Goal: Transaction & Acquisition: Purchase product/service

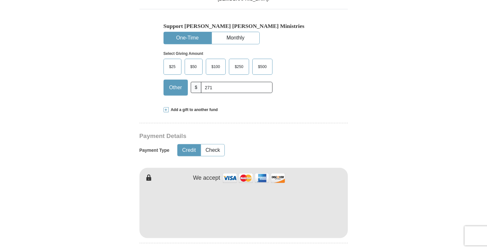
scroll to position [299, 0]
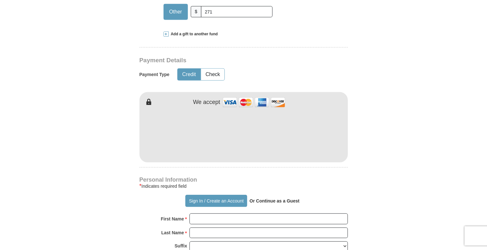
type input "271"
click at [399, 160] on form "Already have an account? Sign in for faster giving. Don't have an account? Crea…" at bounding box center [244, 148] width 366 height 787
click at [356, 147] on form "Already have an account? Sign in for faster giving. Don't have an account? Crea…" at bounding box center [244, 148] width 366 height 787
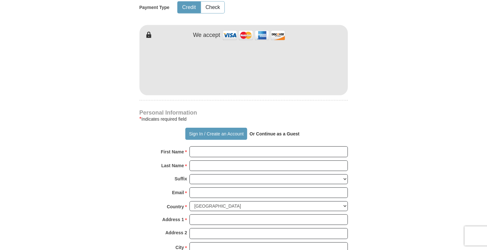
scroll to position [367, 0]
click at [222, 133] on button "Sign In / Create an Account" at bounding box center [216, 133] width 62 height 12
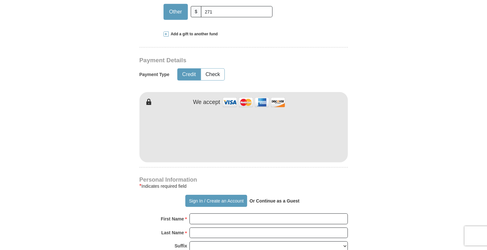
scroll to position [468, 0]
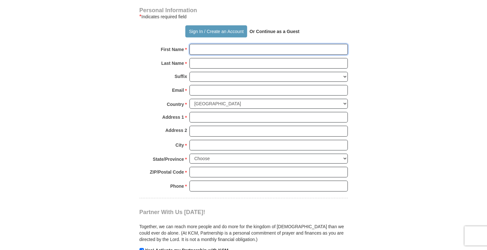
click at [218, 50] on input "First Name *" at bounding box center [269, 49] width 159 height 11
type input "Alyoshin"
click at [164, 65] on strong "Last Name" at bounding box center [172, 63] width 23 height 9
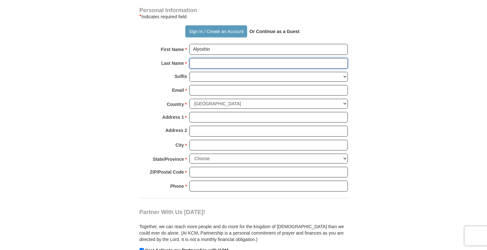
click at [190, 65] on input "Last Name *" at bounding box center [269, 63] width 159 height 11
click at [207, 63] on input "Last Name *" at bounding box center [269, 63] width 159 height 11
click at [207, 64] on input "Last Name *" at bounding box center [269, 63] width 159 height 11
type input "[PERSON_NAME]"
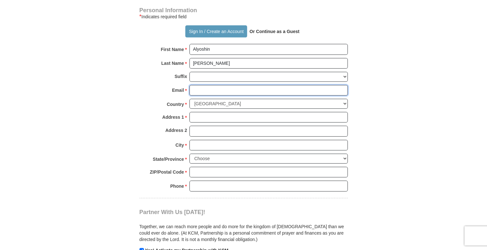
click at [197, 91] on input "Email *" at bounding box center [269, 90] width 159 height 11
type input "[EMAIL_ADDRESS][DOMAIN_NAME]"
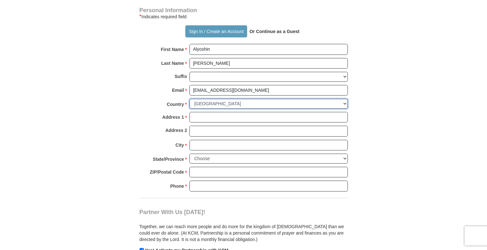
click at [190, 99] on select "[GEOGRAPHIC_DATA] [GEOGRAPHIC_DATA] [GEOGRAPHIC_DATA] [GEOGRAPHIC_DATA] [GEOGRA…" at bounding box center [269, 104] width 159 height 10
select select "UA"
click option "[GEOGRAPHIC_DATA]" at bounding box center [0, 0] width 0 height 0
click at [211, 118] on input "Address 1 *" at bounding box center [269, 117] width 159 height 11
click at [211, 117] on input "Address 1 *" at bounding box center [269, 117] width 159 height 11
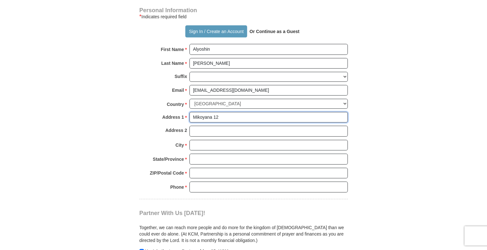
type input "Mikoyana 12"
drag, startPoint x: 142, startPoint y: 125, endPoint x: 146, endPoint y: 125, distance: 3.5
click at [142, 126] on div "Address 2" at bounding box center [244, 133] width 209 height 14
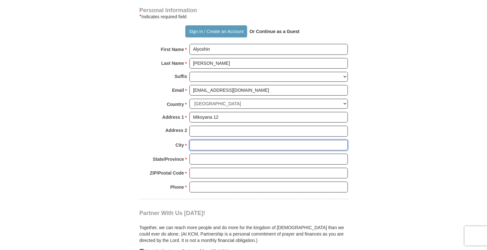
click at [203, 143] on input "City *" at bounding box center [269, 145] width 159 height 11
type input "Zaporizhzha"
click at [166, 155] on strong "State/Province" at bounding box center [168, 159] width 31 height 9
click at [190, 155] on input "State/Province *" at bounding box center [269, 159] width 159 height 11
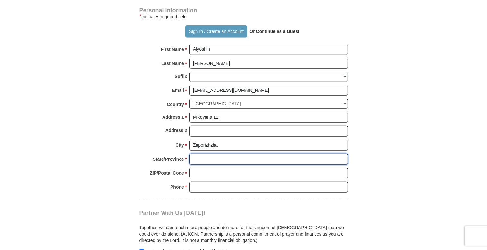
click at [204, 156] on input "State/Province *" at bounding box center [269, 159] width 159 height 11
type input "Zaporozhye"
drag, startPoint x: 161, startPoint y: 168, endPoint x: 165, endPoint y: 170, distance: 4.8
click at [161, 168] on strong "ZIP/Postal Code" at bounding box center [167, 172] width 34 height 9
click at [190, 168] on input "ZIP/Postal Code *" at bounding box center [269, 173] width 159 height 11
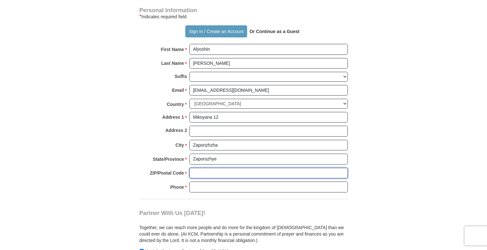
click at [192, 171] on input "ZIP/Postal Code *" at bounding box center [269, 173] width 159 height 11
type input "69120"
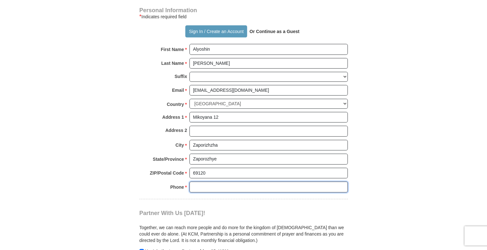
click at [198, 182] on input "Phone * *" at bounding box center [269, 187] width 159 height 11
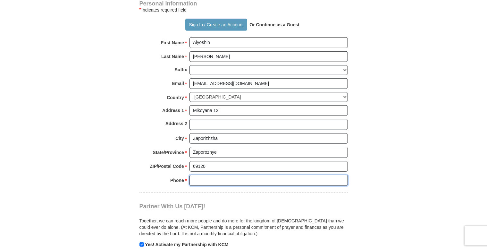
scroll to position [476, 0]
type input "380976345034"
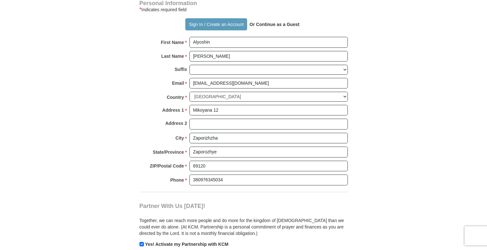
click at [156, 182] on div "Phone * * 380976345034 Please enter Phone Number Please enter Phone" at bounding box center [244, 182] width 209 height 14
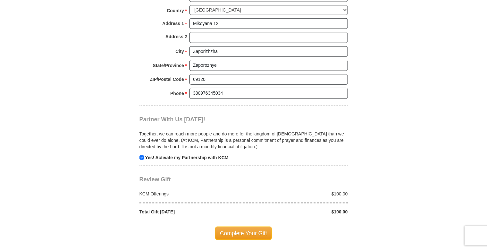
scroll to position [577, 0]
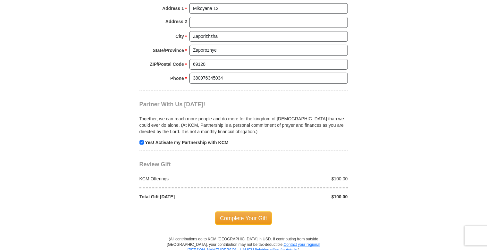
click at [271, 172] on div "KCM Offerings $100.00 Total Gift Today $100.00" at bounding box center [244, 184] width 209 height 32
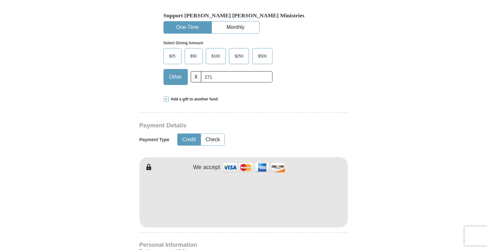
scroll to position [171, 0]
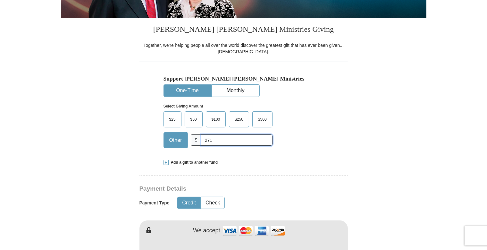
click at [218, 136] on input "271" at bounding box center [236, 139] width 71 height 11
type input "271"
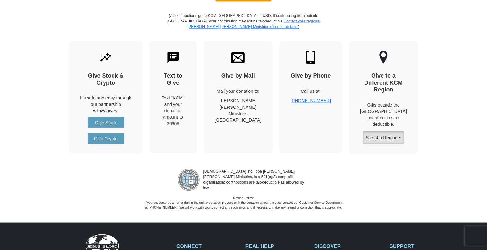
scroll to position [665, 0]
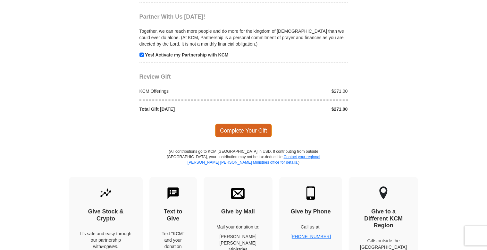
click at [263, 128] on span "Complete Your Gift" at bounding box center [243, 130] width 57 height 13
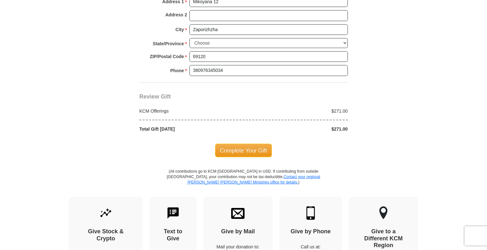
scroll to position [644, 0]
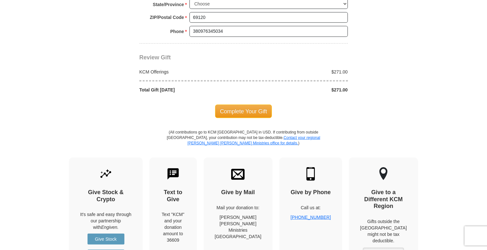
click at [241, 108] on span "Complete Your Gift" at bounding box center [243, 111] width 57 height 13
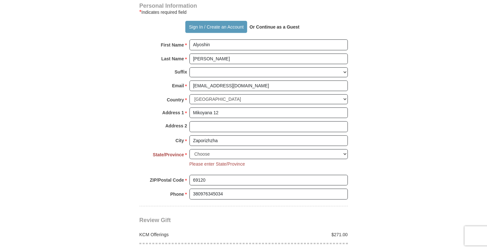
scroll to position [512, 0]
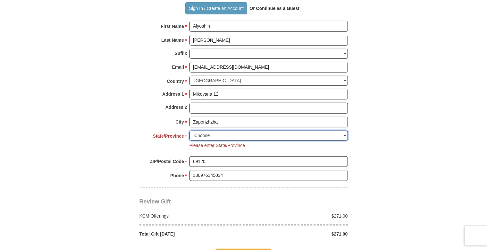
click at [190, 131] on select "Choose [US_STATE] [US_STATE] [US_STATE] [US_STATE] [US_STATE] Armed Forces Amer…" at bounding box center [269, 136] width 159 height 10
click at [157, 134] on strong "State/Province" at bounding box center [168, 136] width 31 height 9
click at [190, 134] on select "Choose [US_STATE] [US_STATE] [US_STATE] [US_STATE] [US_STATE] Armed Forces Amer…" at bounding box center [269, 136] width 159 height 10
click at [203, 119] on input "Zaporizhzha" at bounding box center [269, 122] width 159 height 11
click at [158, 112] on div "Address 2" at bounding box center [244, 110] width 209 height 14
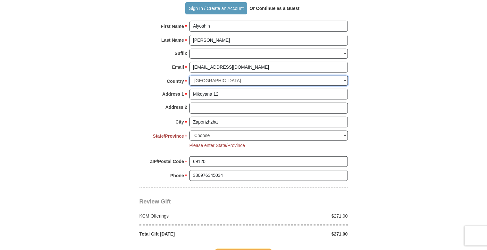
click at [190, 76] on select "[GEOGRAPHIC_DATA] [GEOGRAPHIC_DATA] [GEOGRAPHIC_DATA] [GEOGRAPHIC_DATA] [GEOGRA…" at bounding box center [269, 81] width 159 height 10
click option "[GEOGRAPHIC_DATA]" at bounding box center [0, 0] width 0 height 0
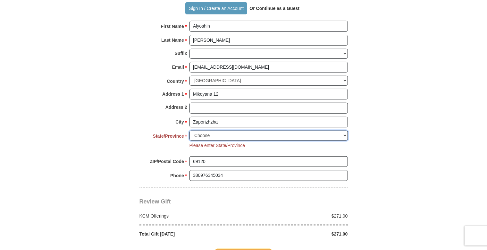
click at [190, 131] on select "Choose [US_STATE] [US_STATE] [US_STATE] [US_STATE] [US_STATE] Armed Forces Amer…" at bounding box center [269, 136] width 159 height 10
select select "CA"
click option "[US_STATE]" at bounding box center [0, 0] width 0 height 0
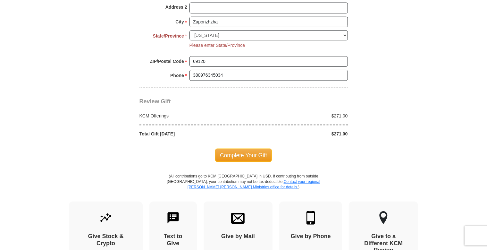
scroll to position [614, 0]
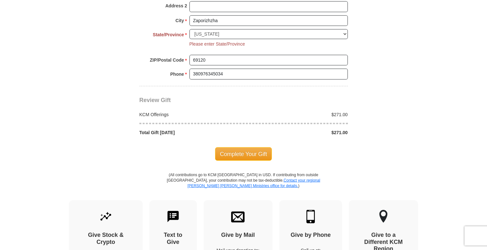
click at [253, 154] on span "Complete Your Gift" at bounding box center [243, 153] width 57 height 13
